Goal: Information Seeking & Learning: Check status

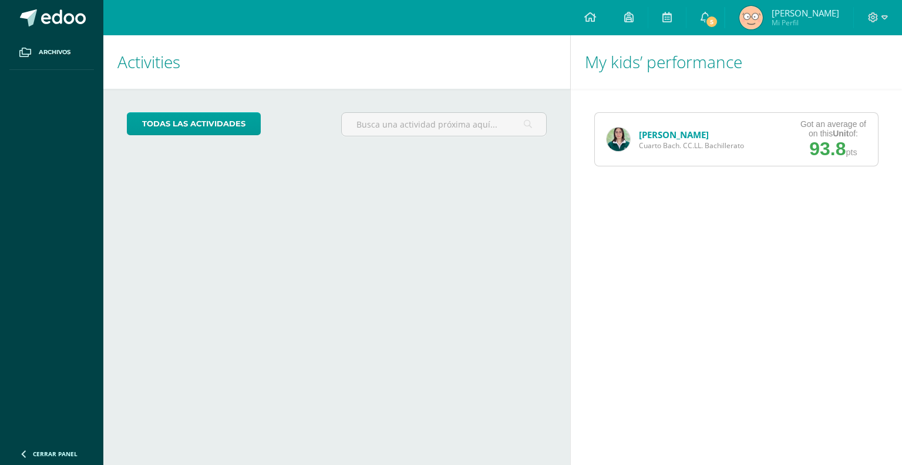
click at [657, 133] on link "[PERSON_NAME]" at bounding box center [674, 135] width 70 height 12
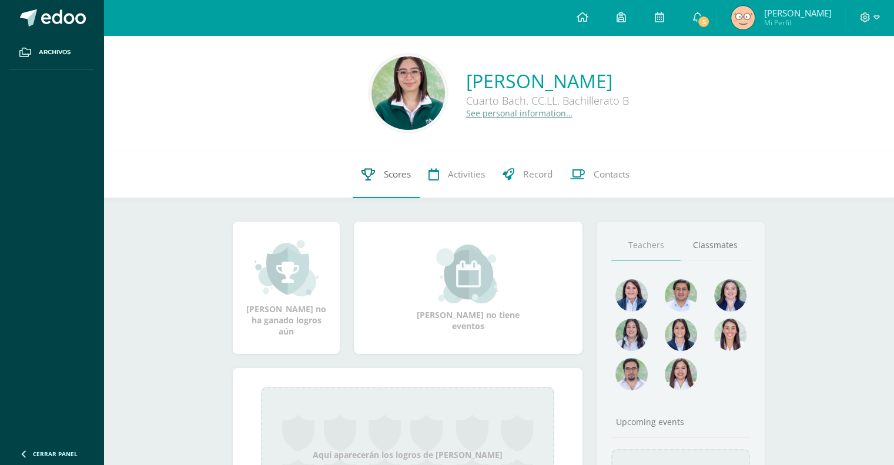
click at [380, 192] on link "Scores" at bounding box center [385, 174] width 67 height 47
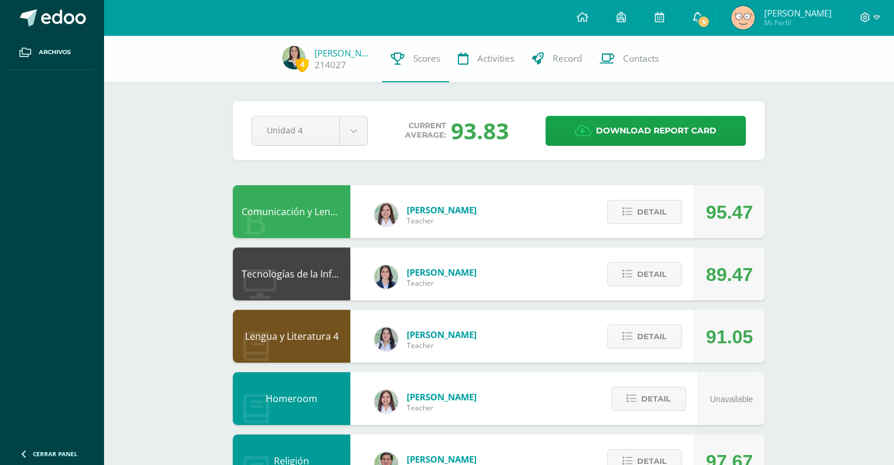
click at [692, 21] on icon at bounding box center [696, 17] width 9 height 11
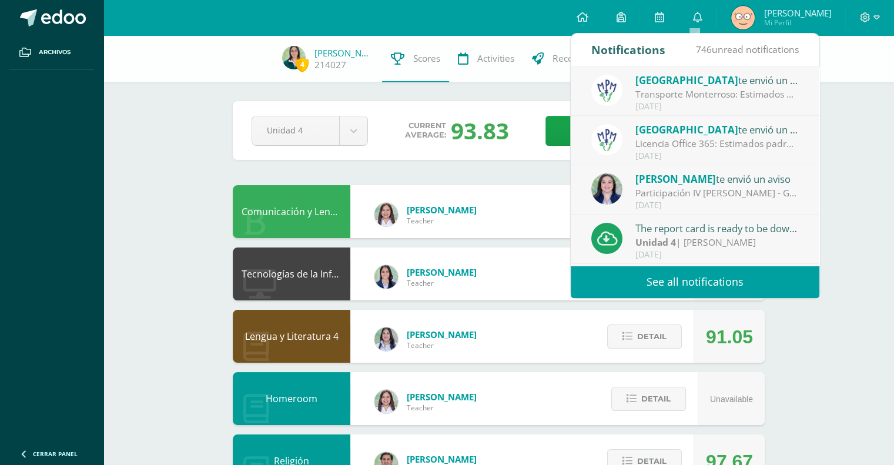
click at [714, 145] on div "Licencia Office 365: Estimados padres de familia: Compartimos con ustedes infor…" at bounding box center [716, 144] width 163 height 14
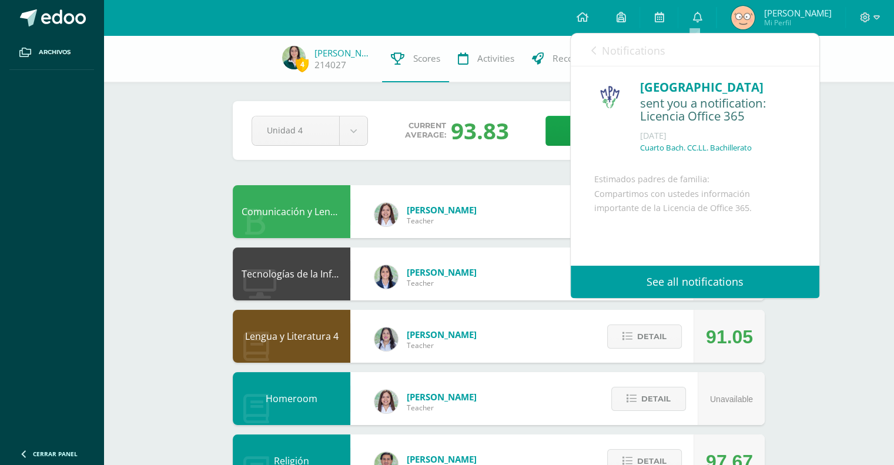
scroll to position [113, 0]
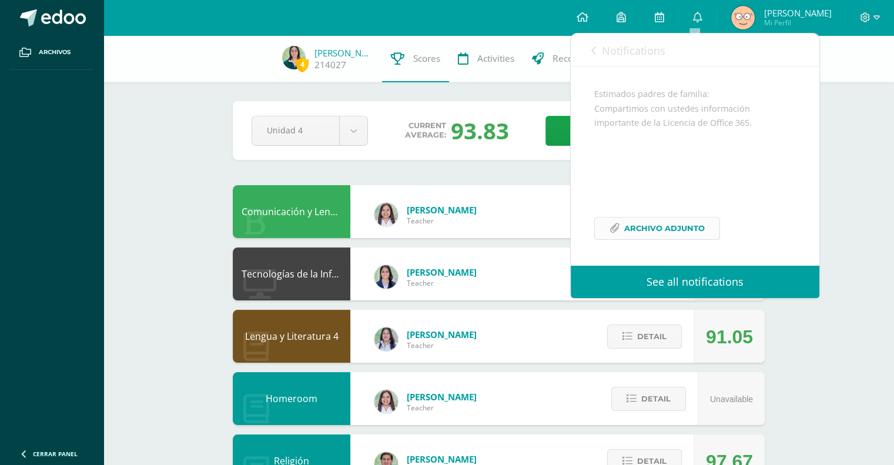
click at [660, 232] on span "Archivo Adjunto" at bounding box center [664, 228] width 80 height 22
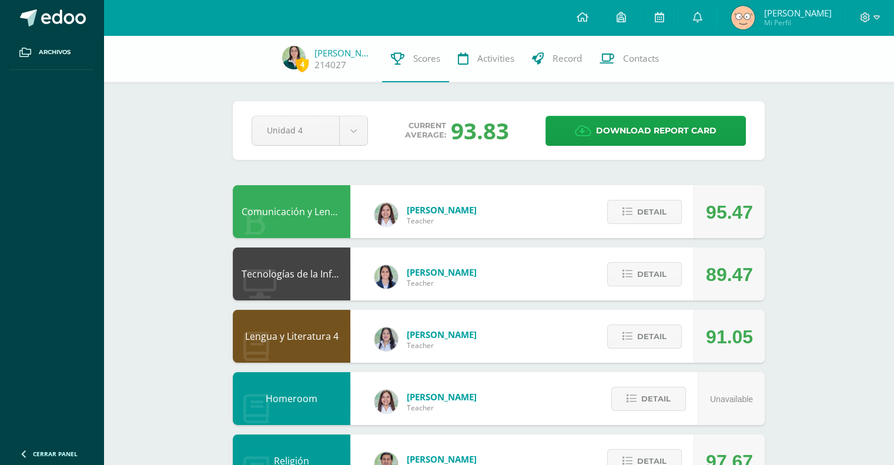
click at [436, 156] on div "Pendiente Unidad 4 Unidad 1 Unidad 2 Unidad 3 Unidad 4 Current average: 93.83 D…" at bounding box center [499, 130] width 532 height 59
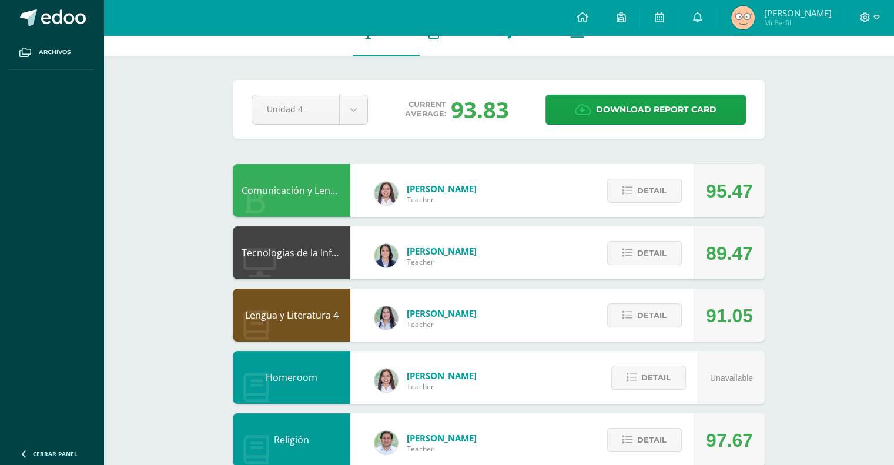
scroll to position [0, 0]
